Goal: Task Accomplishment & Management: Use online tool/utility

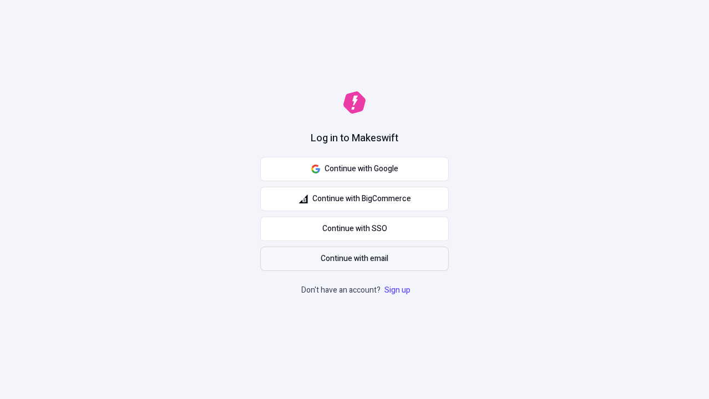
click at [354, 259] on span "Continue with email" at bounding box center [355, 258] width 68 height 12
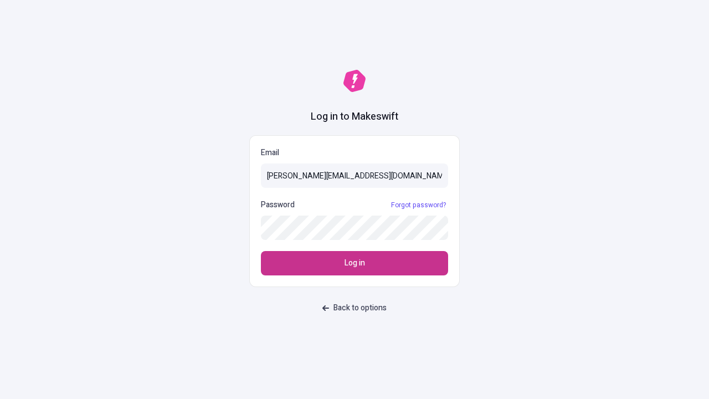
click at [354, 263] on span "Log in" at bounding box center [354, 263] width 20 height 12
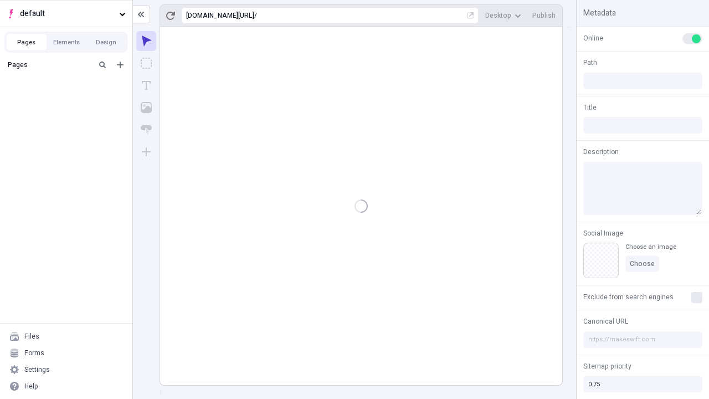
type input "/deep-link-acidus"
click at [66, 13] on span "default" at bounding box center [67, 14] width 95 height 12
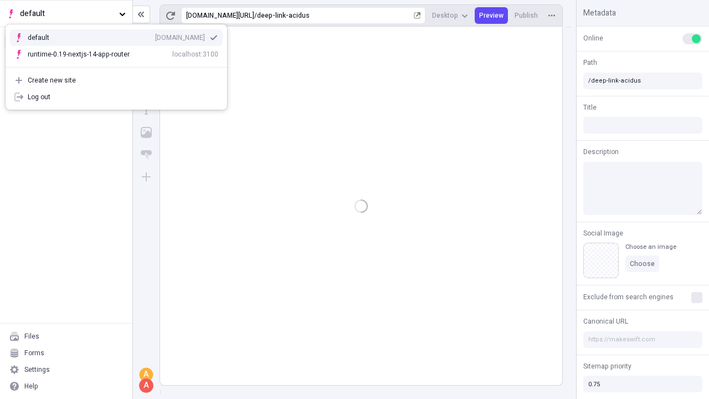
click at [155, 35] on div "[DOMAIN_NAME]" at bounding box center [180, 37] width 50 height 9
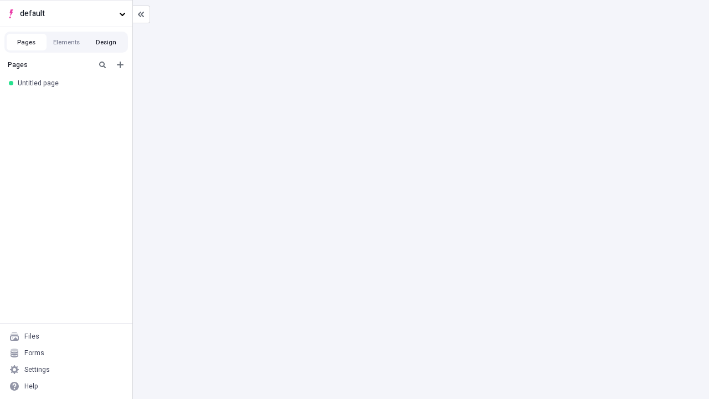
click at [106, 42] on button "Design" at bounding box center [106, 42] width 40 height 17
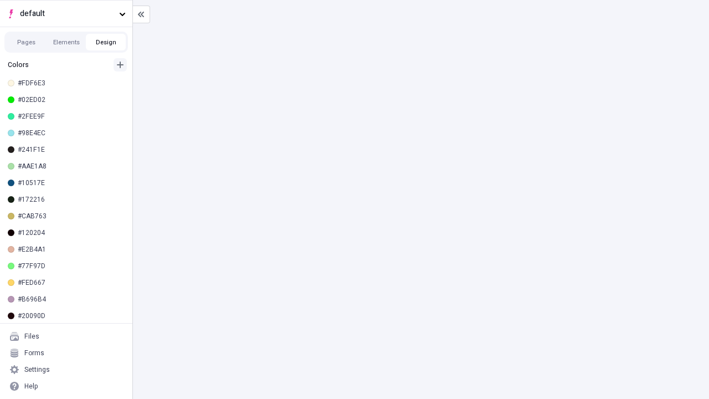
click at [120, 65] on icon "button" at bounding box center [120, 64] width 7 height 7
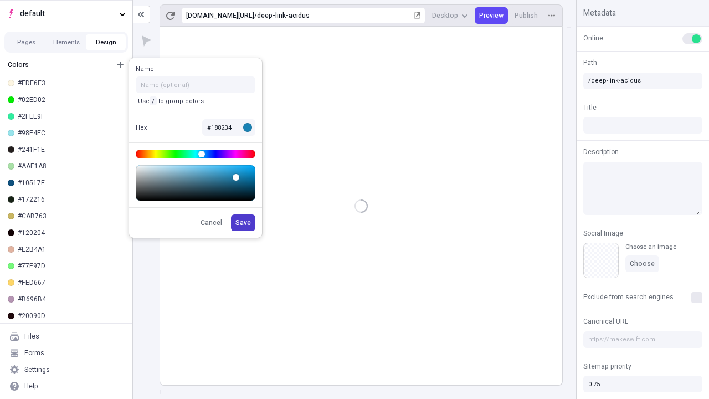
click at [244, 223] on span "Save" at bounding box center [243, 222] width 16 height 9
